Goal: Transaction & Acquisition: Download file/media

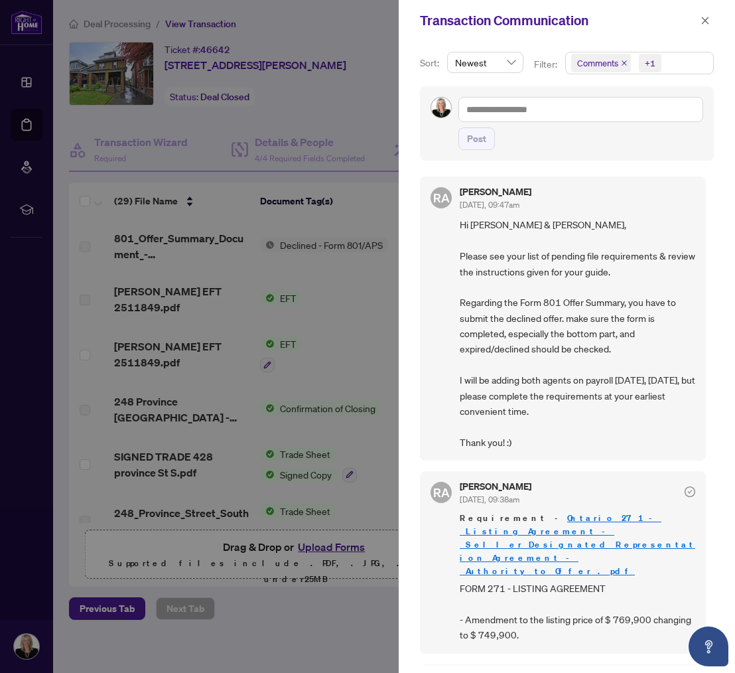
scroll to position [515, 0]
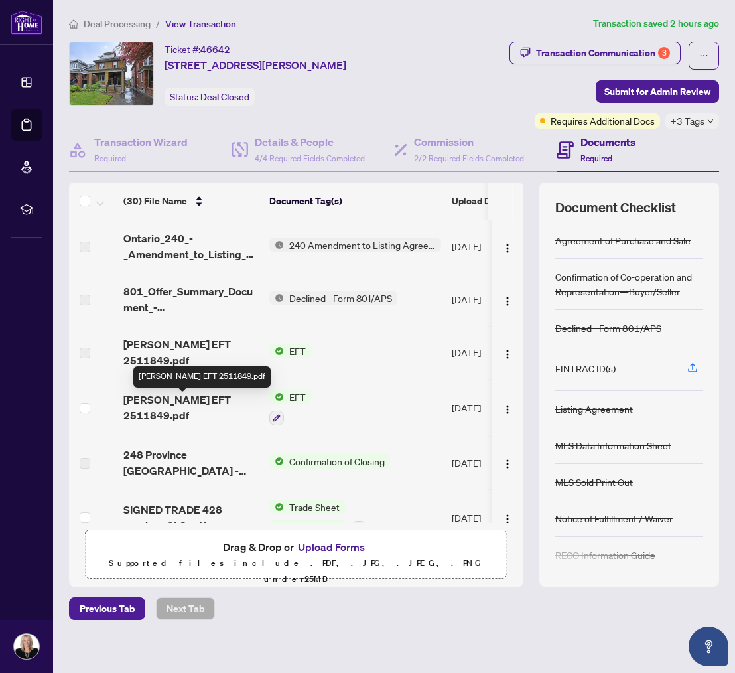
click at [157, 401] on span "[PERSON_NAME] EFT 2511849.pdf" at bounding box center [190, 407] width 135 height 32
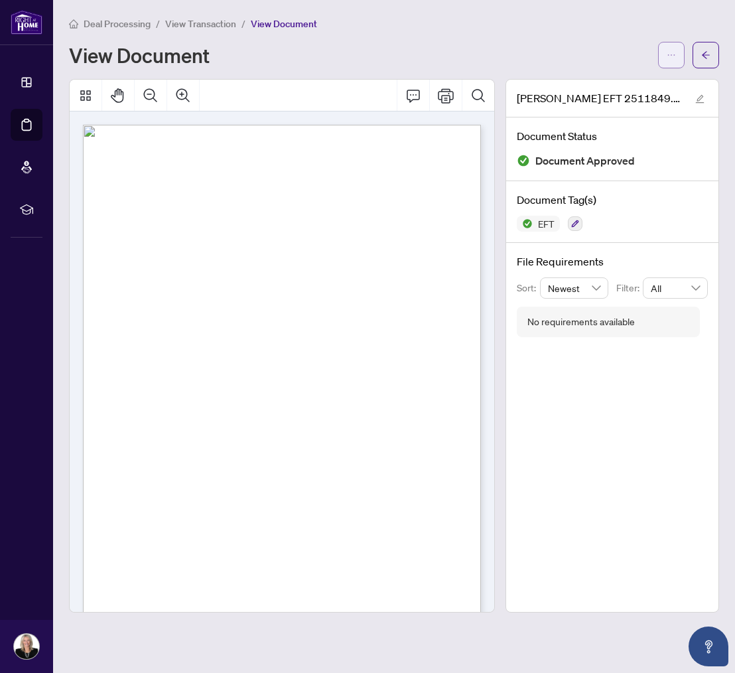
click at [671, 54] on icon "ellipsis" at bounding box center [671, 54] width 7 height 1
click at [590, 84] on span "Download" at bounding box center [623, 83] width 101 height 15
